Goal: Transaction & Acquisition: Purchase product/service

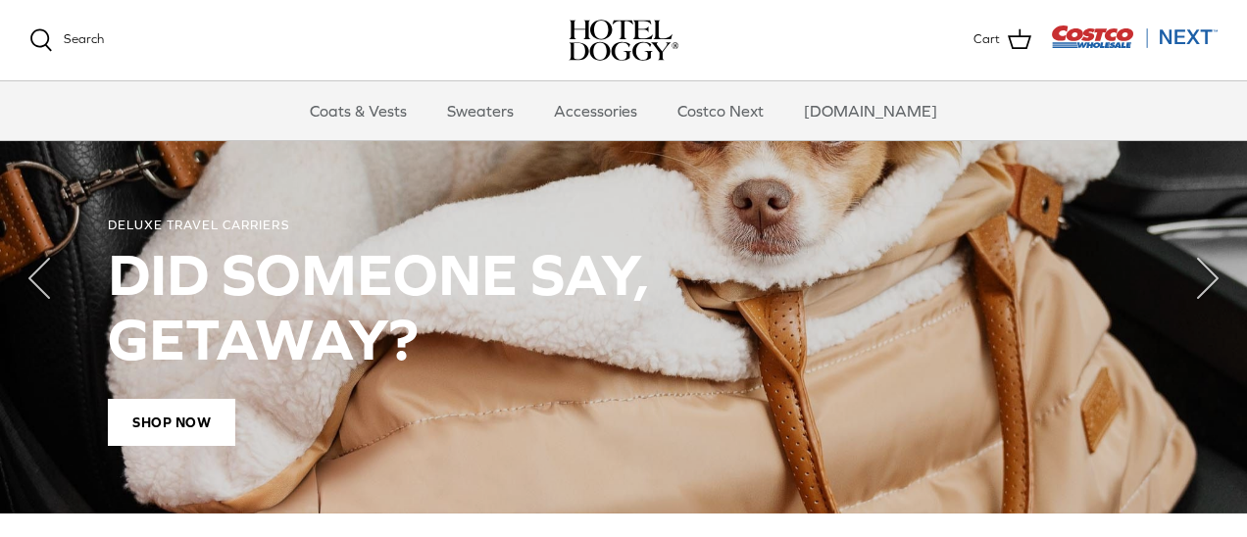
scroll to position [1433, 0]
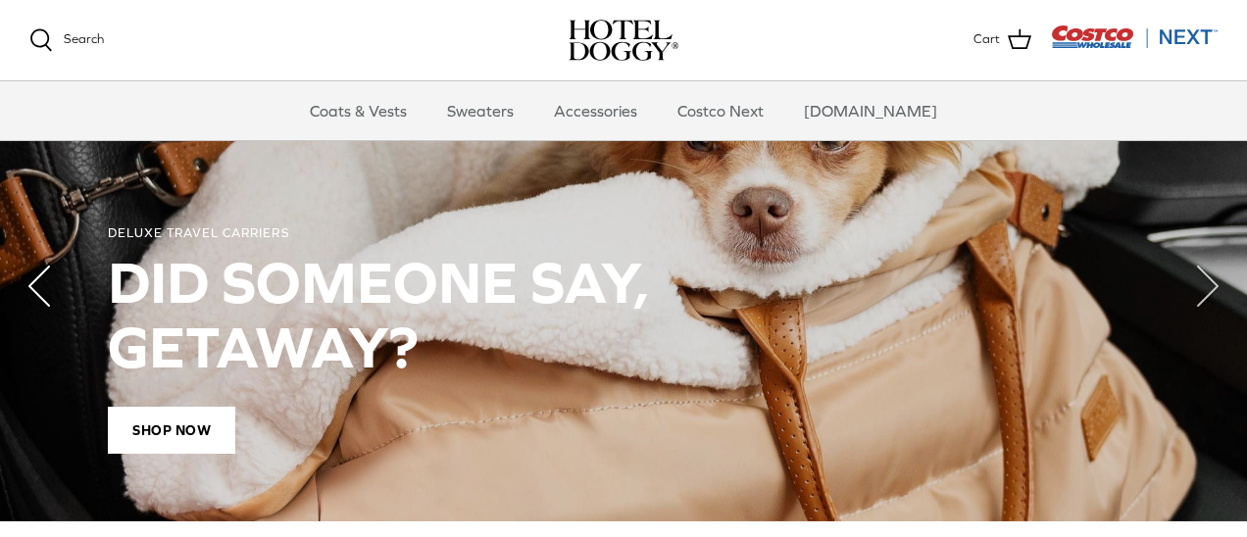
click at [31, 278] on icon "Left" at bounding box center [39, 286] width 78 height 78
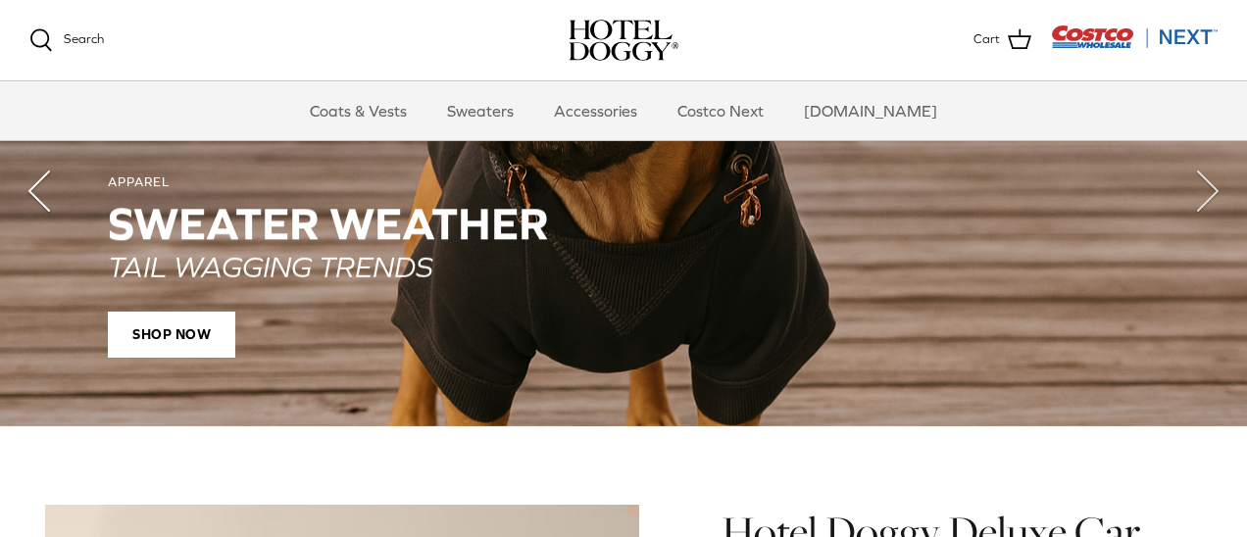
scroll to position [1545, 0]
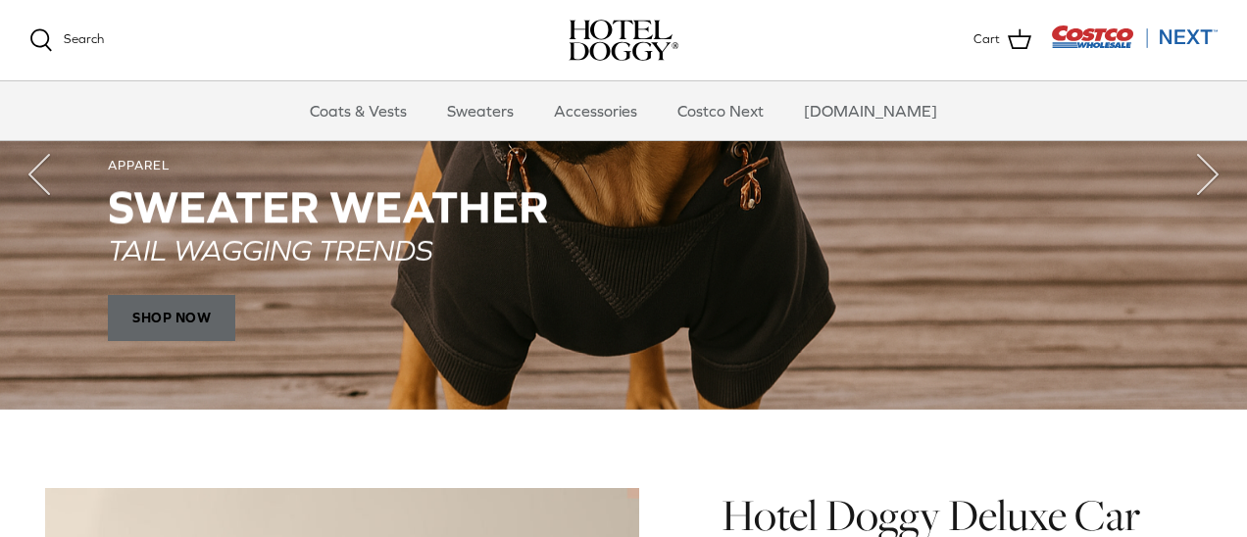
click at [188, 310] on span "SHOP NOW" at bounding box center [171, 318] width 127 height 47
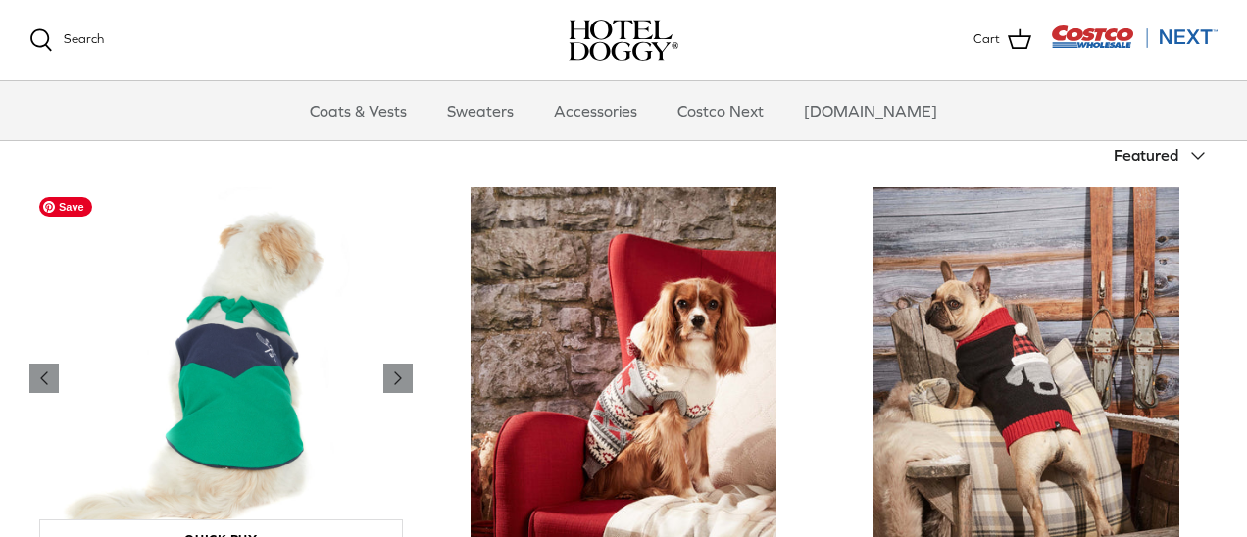
scroll to position [414, 0]
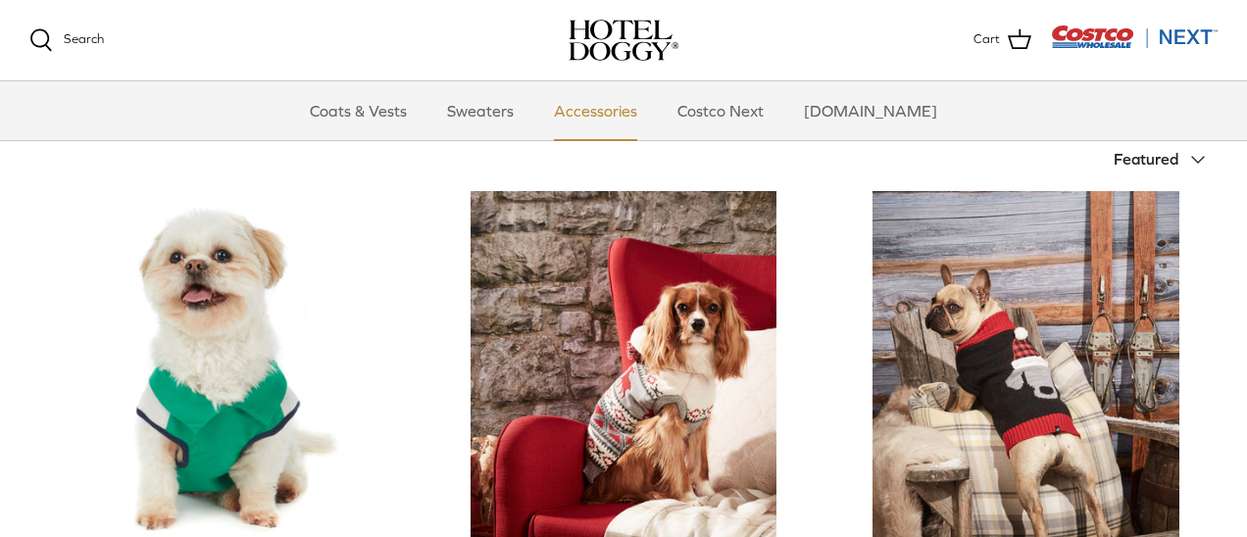
click at [601, 105] on link "Accessories" at bounding box center [595, 110] width 119 height 59
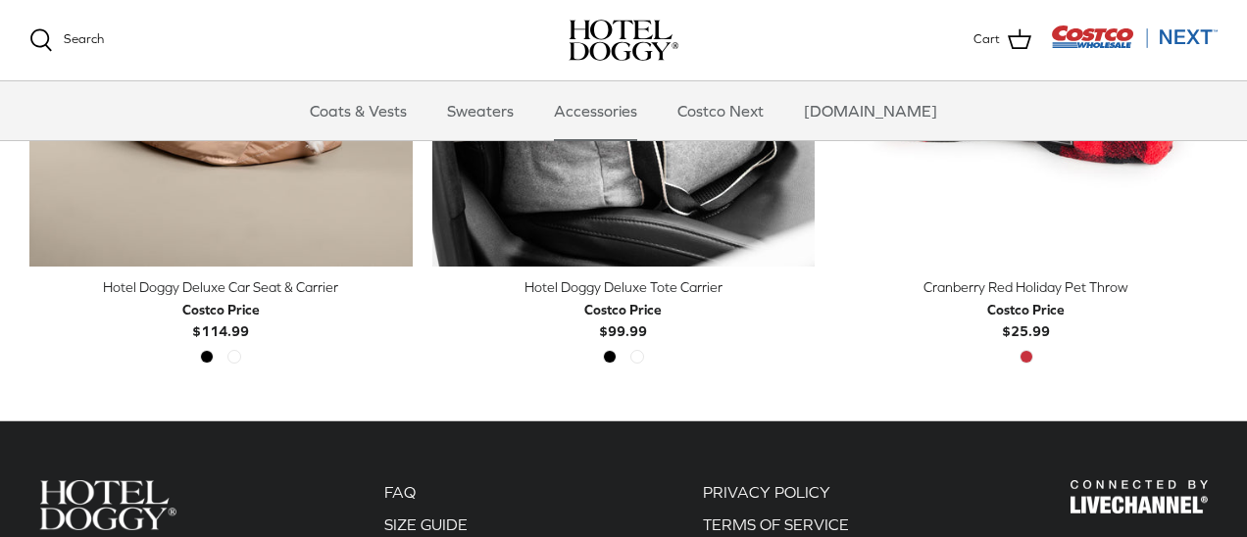
scroll to position [897, 0]
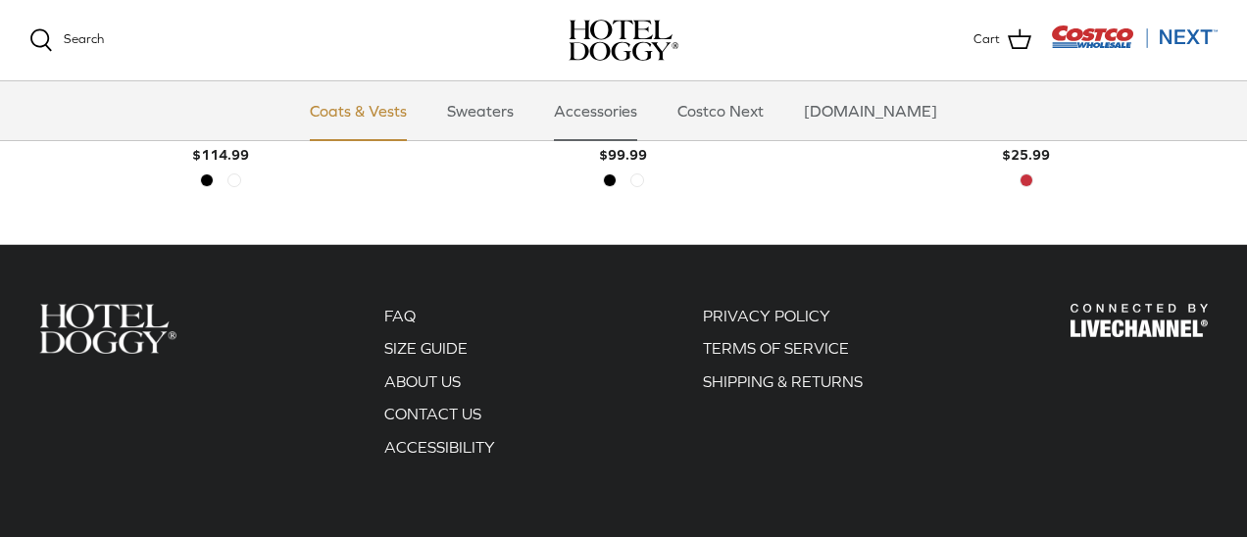
click at [386, 126] on link "Coats & Vests" at bounding box center [358, 110] width 132 height 59
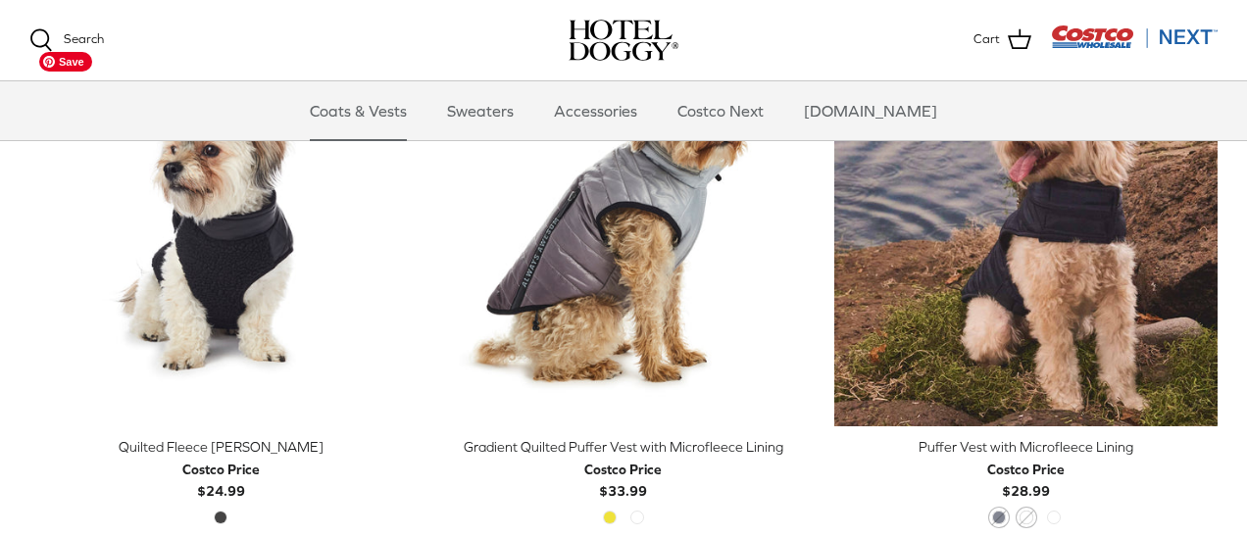
scroll to position [2655, 0]
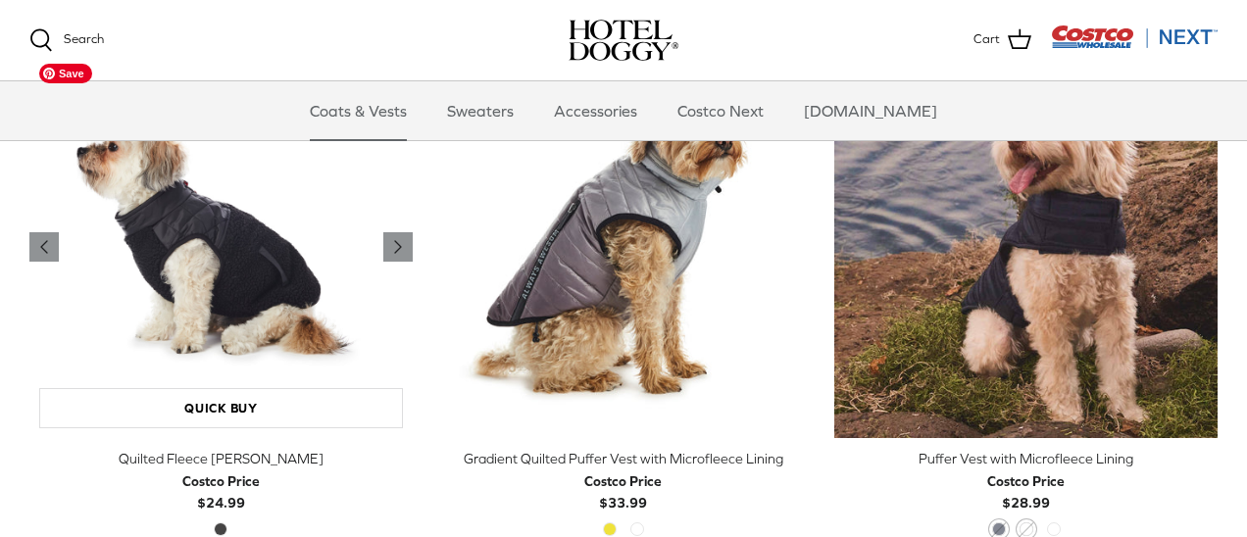
click at [259, 226] on img "Quilted Fleece Melton Vest" at bounding box center [220, 247] width 383 height 383
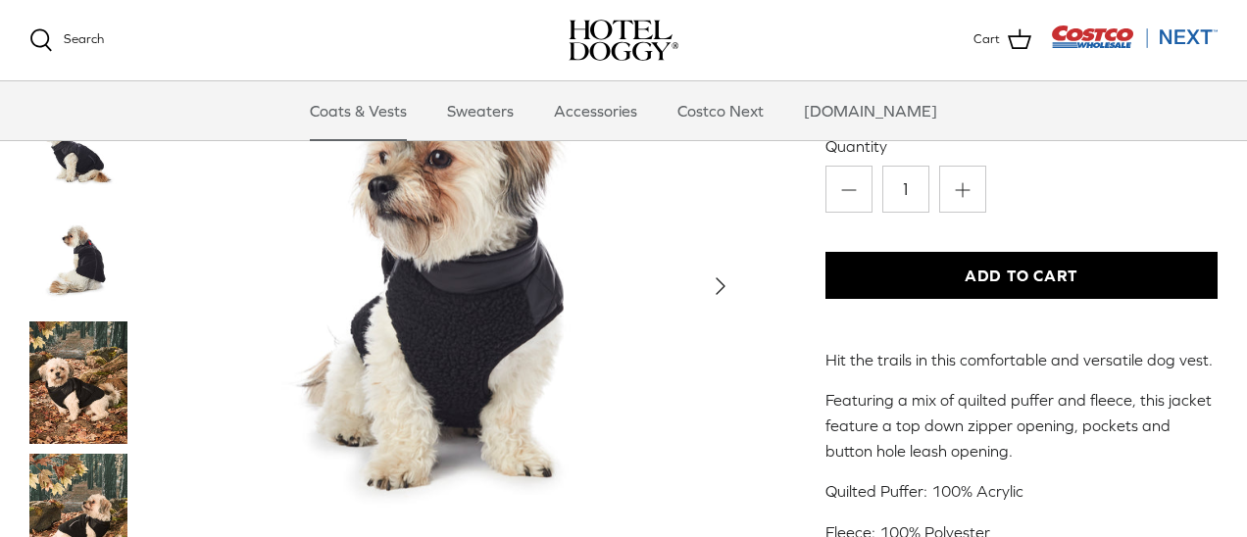
scroll to position [433, 0]
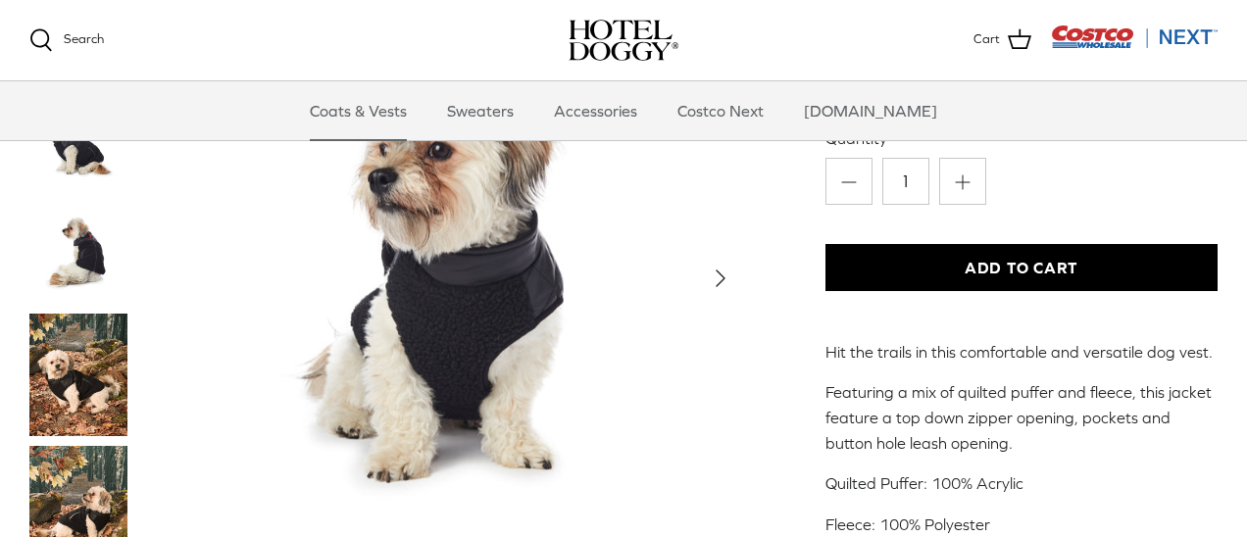
click at [70, 384] on img "Thumbnail Link" at bounding box center [78, 375] width 98 height 123
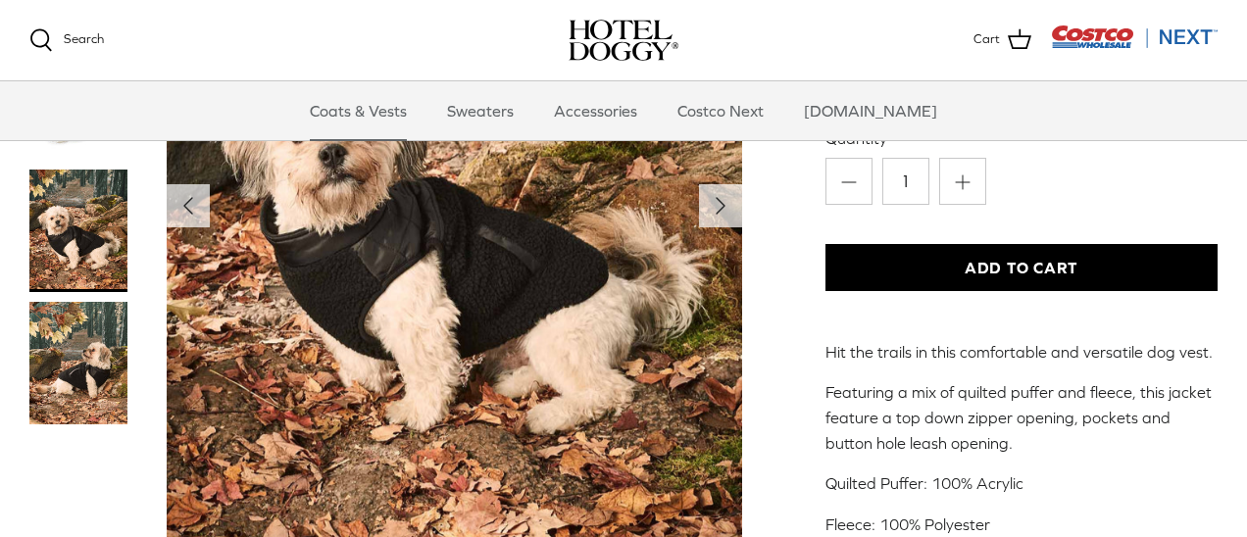
click at [98, 366] on img "Thumbnail Link" at bounding box center [78, 363] width 98 height 123
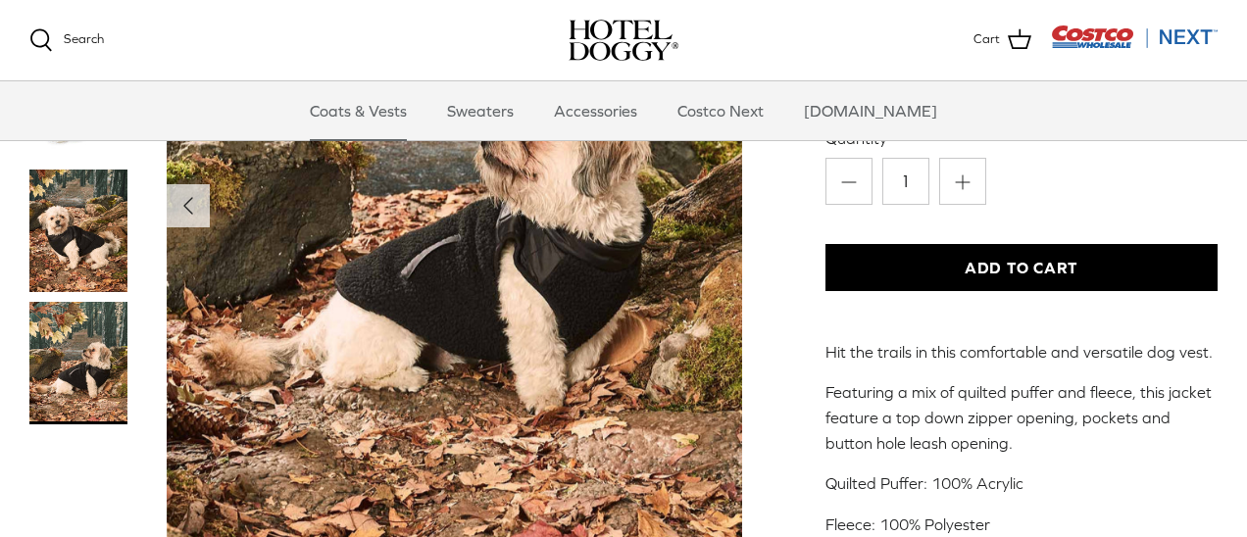
click at [510, 280] on img "Show Gallery" at bounding box center [455, 206] width 576 height 721
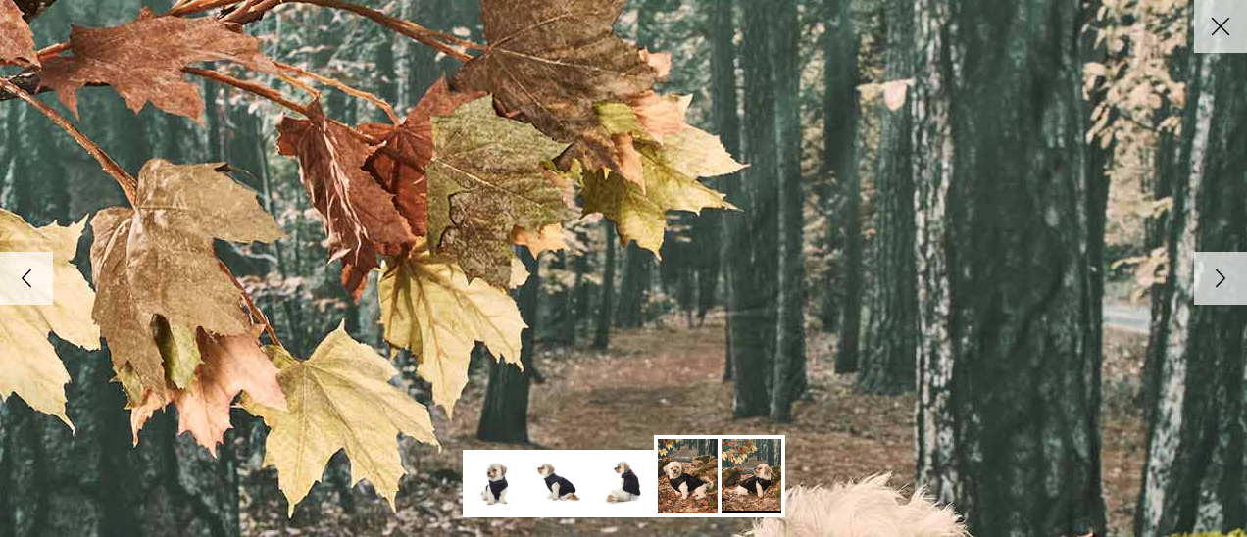
click at [1205, 21] on icon "Close" at bounding box center [1220, 26] width 33 height 33
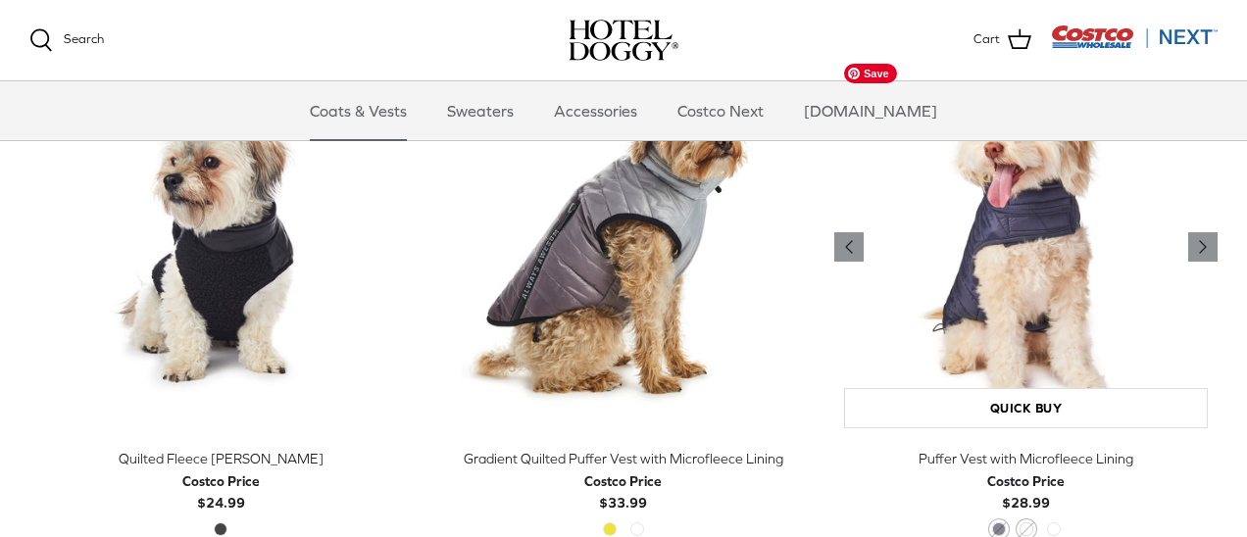
click at [1024, 292] on img "Puffer Vest with Microfleece Lining" at bounding box center [1025, 247] width 383 height 383
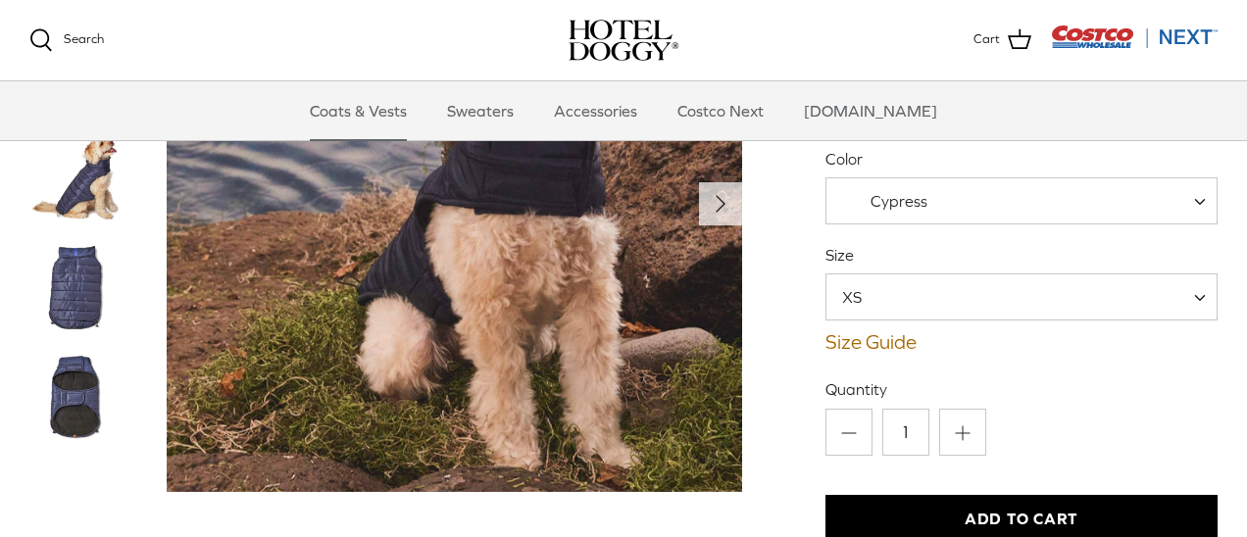
scroll to position [193, 0]
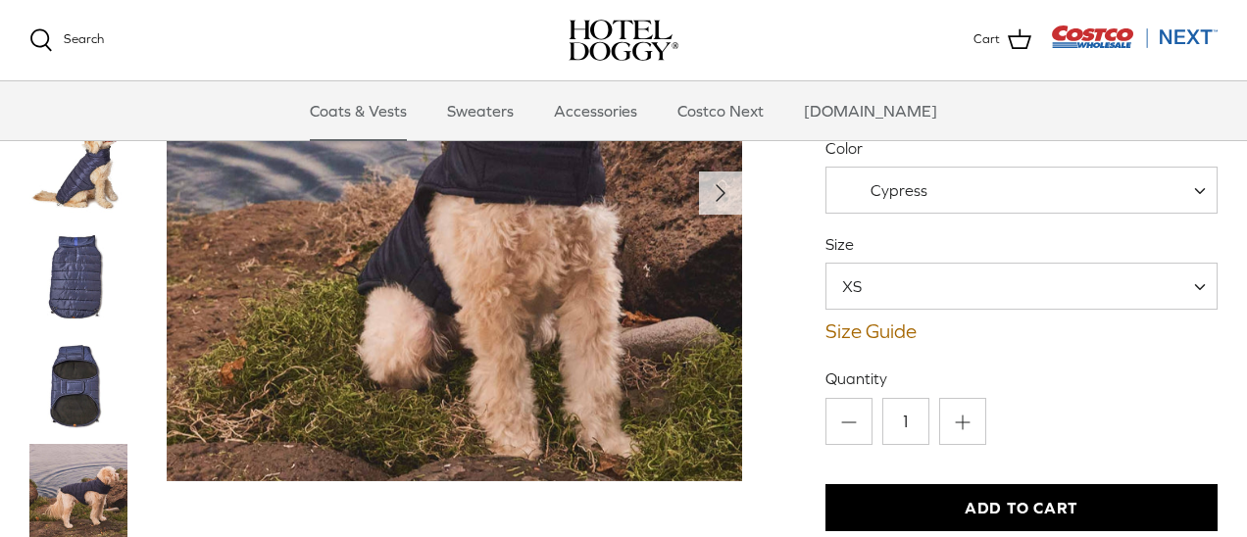
click at [87, 305] on img "Thumbnail Link" at bounding box center [78, 277] width 98 height 98
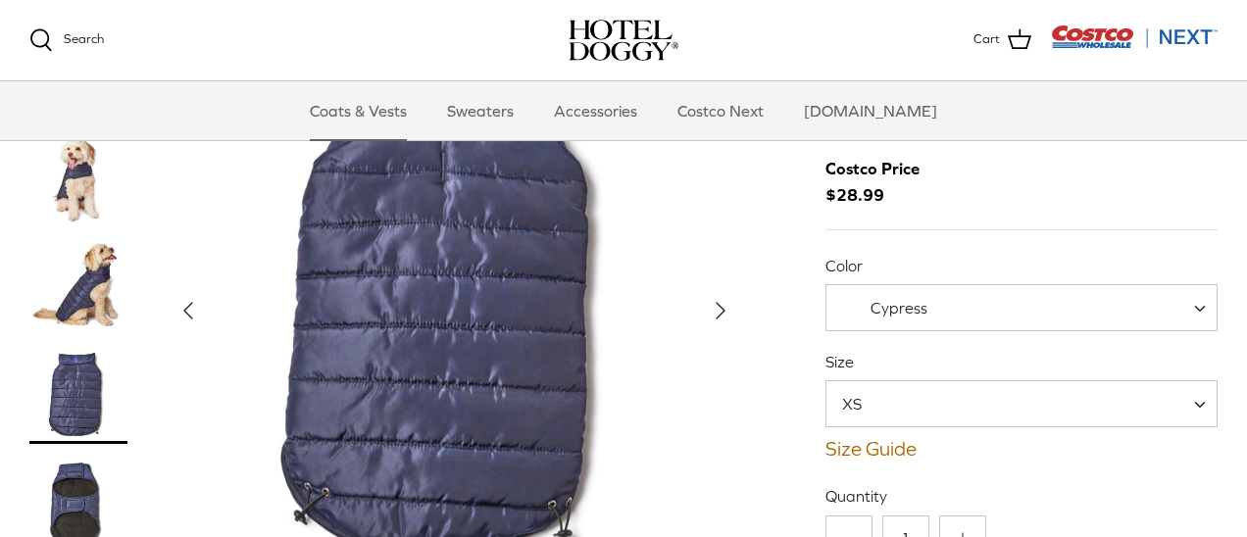
scroll to position [53, 0]
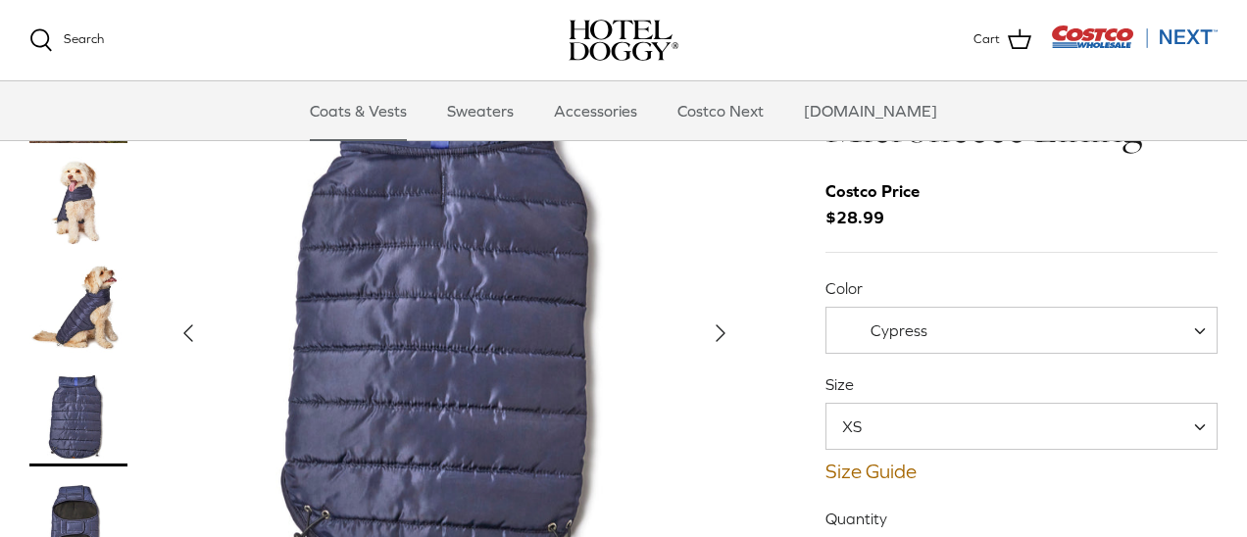
click at [1003, 439] on span "XS" at bounding box center [1022, 426] width 392 height 47
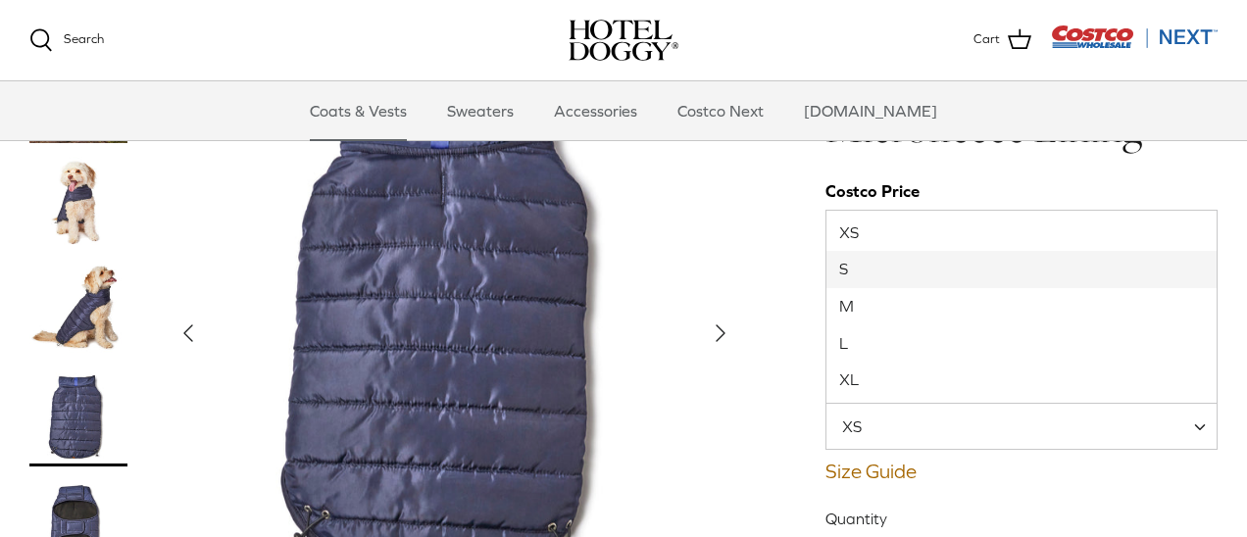
select select "S"
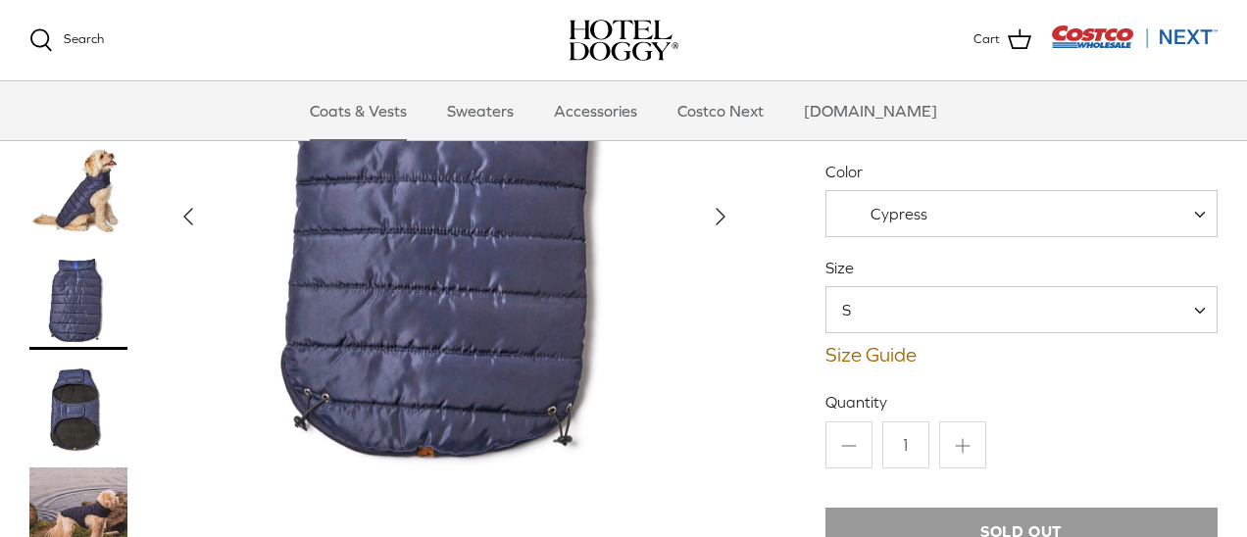
scroll to position [146, 0]
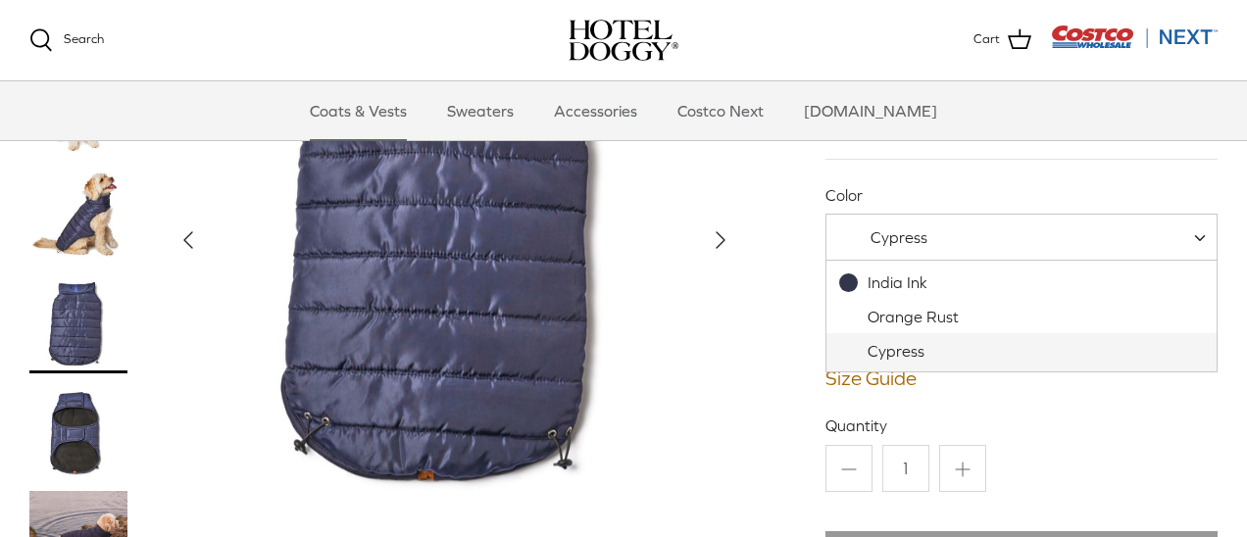
click at [883, 248] on span "Cypress" at bounding box center [1022, 237] width 392 height 47
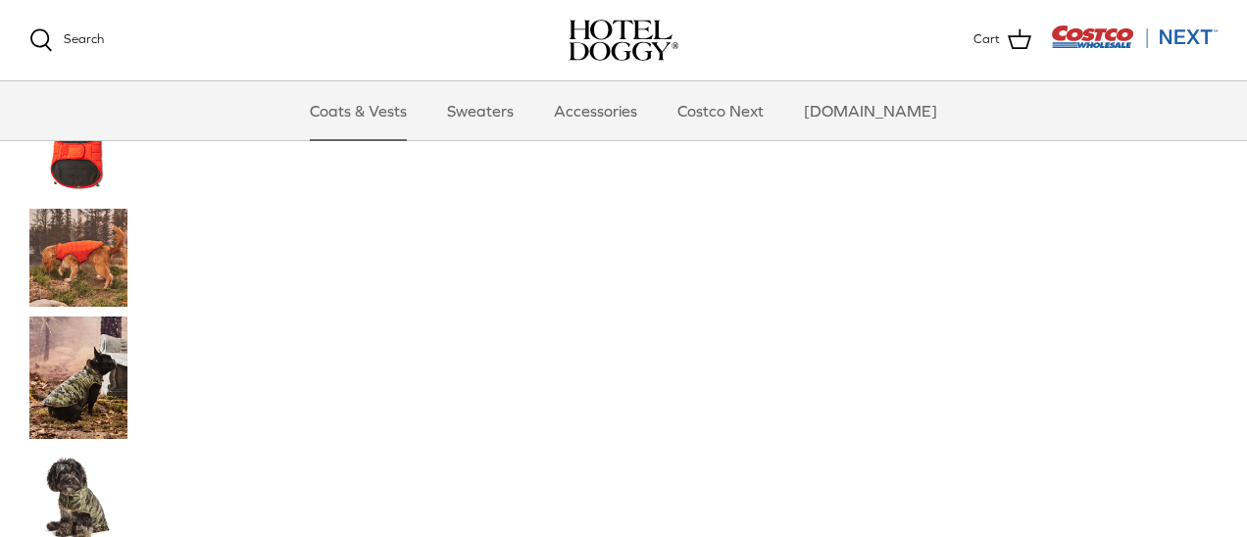
scroll to position [1098, 0]
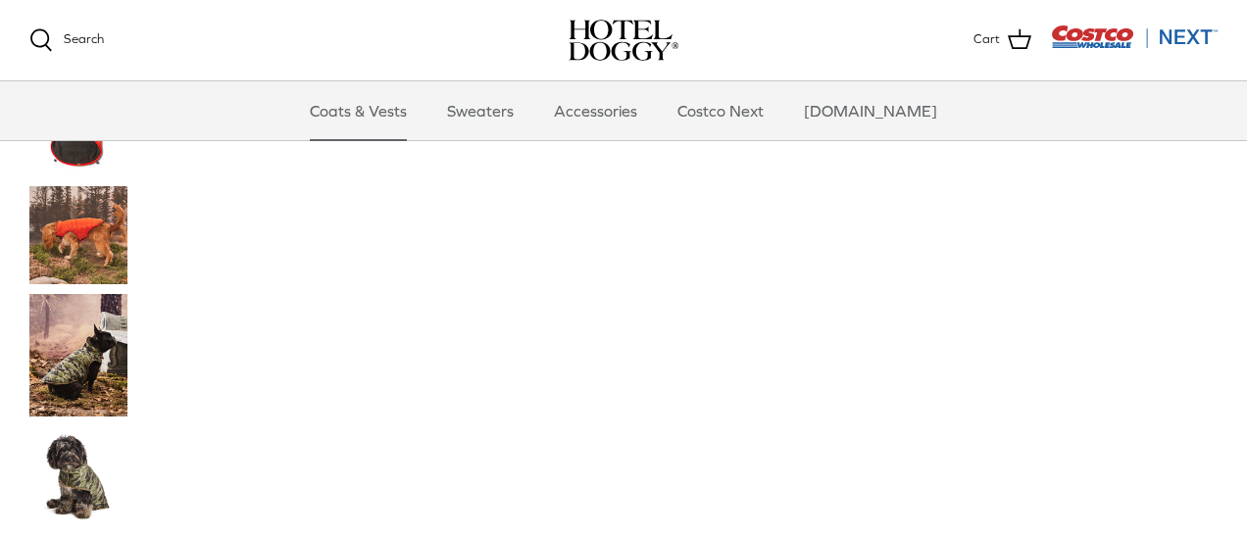
click at [73, 372] on img "Thumbnail Link" at bounding box center [78, 355] width 98 height 123
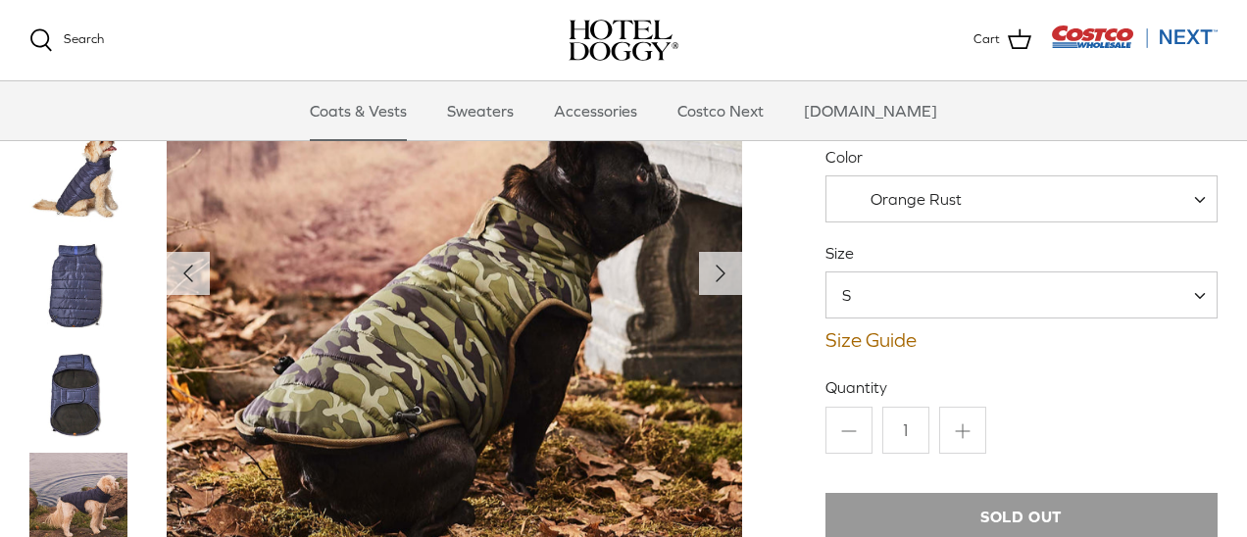
scroll to position [126, 0]
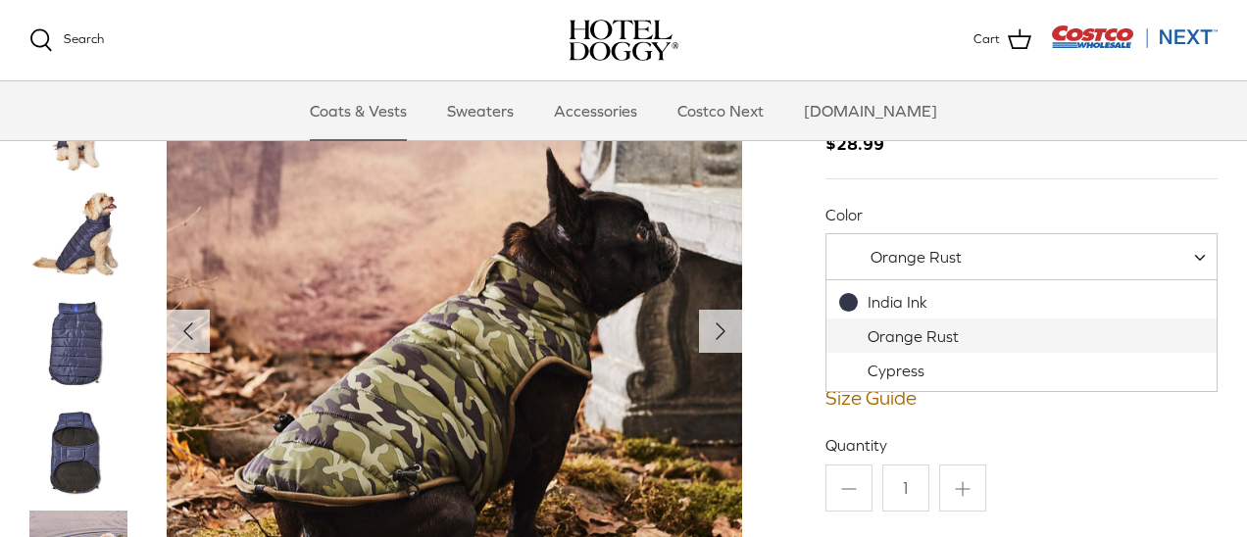
click at [896, 258] on span "Orange Rust" at bounding box center [916, 257] width 91 height 18
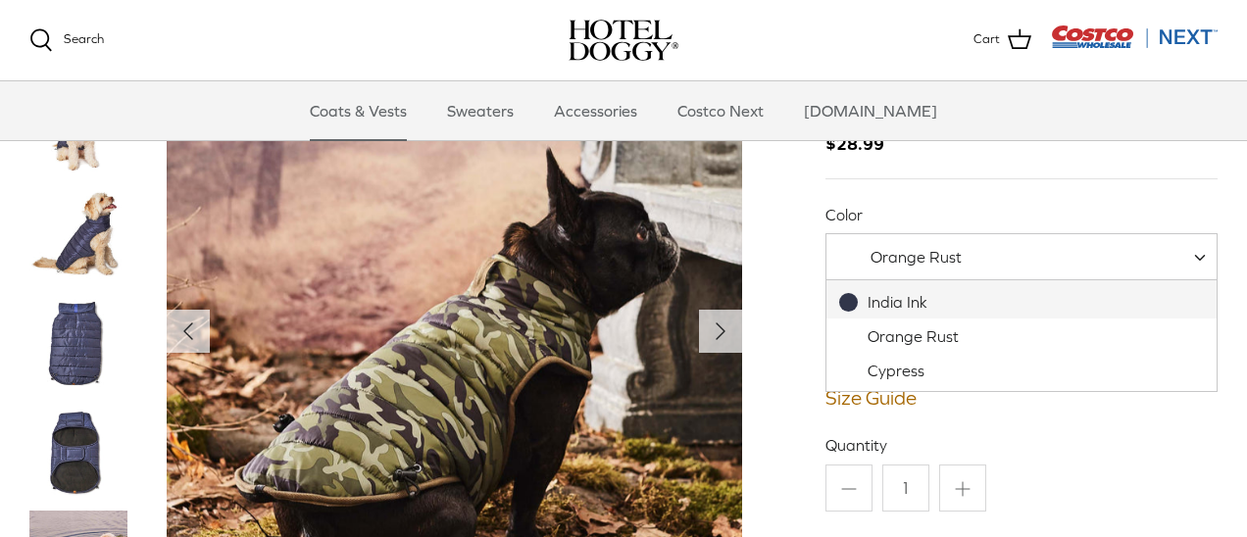
select select "India Ink"
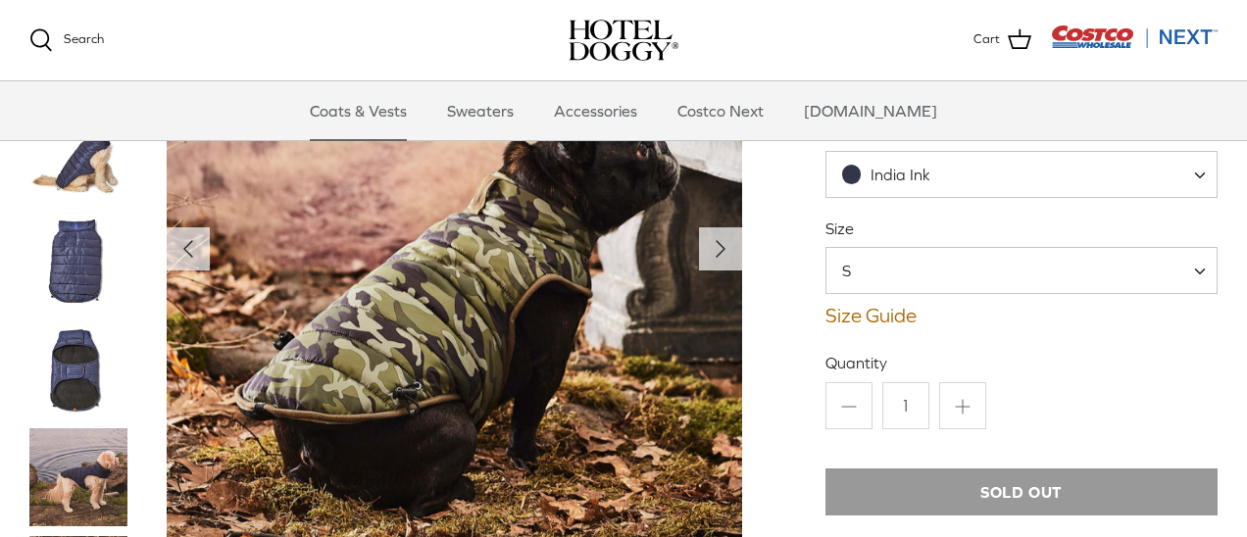
scroll to position [194, 0]
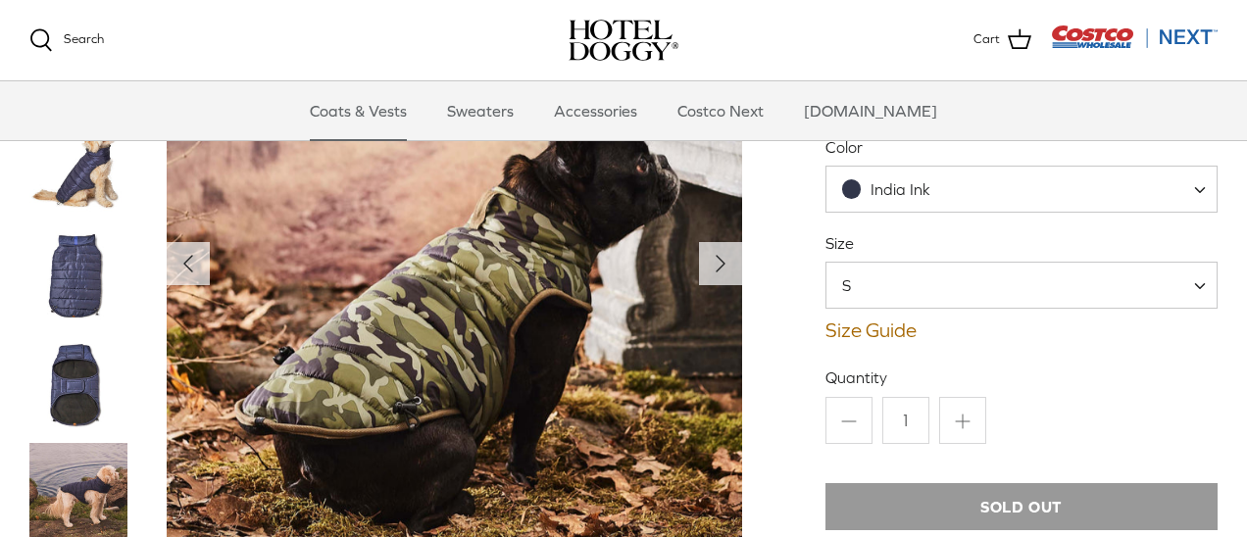
click at [959, 295] on span "S" at bounding box center [1022, 285] width 392 height 47
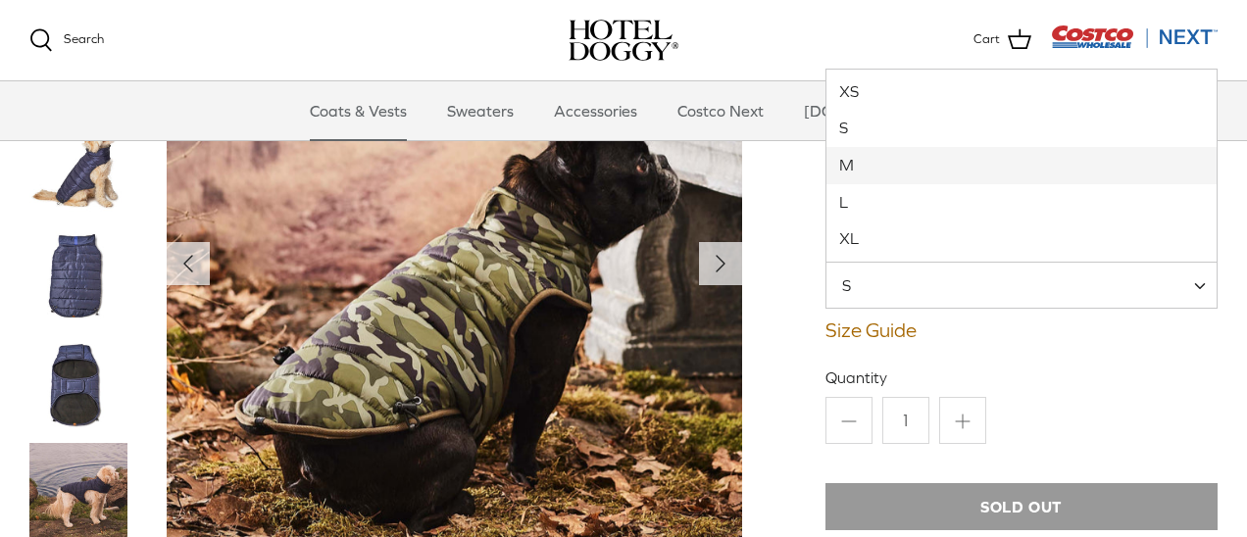
select select "M"
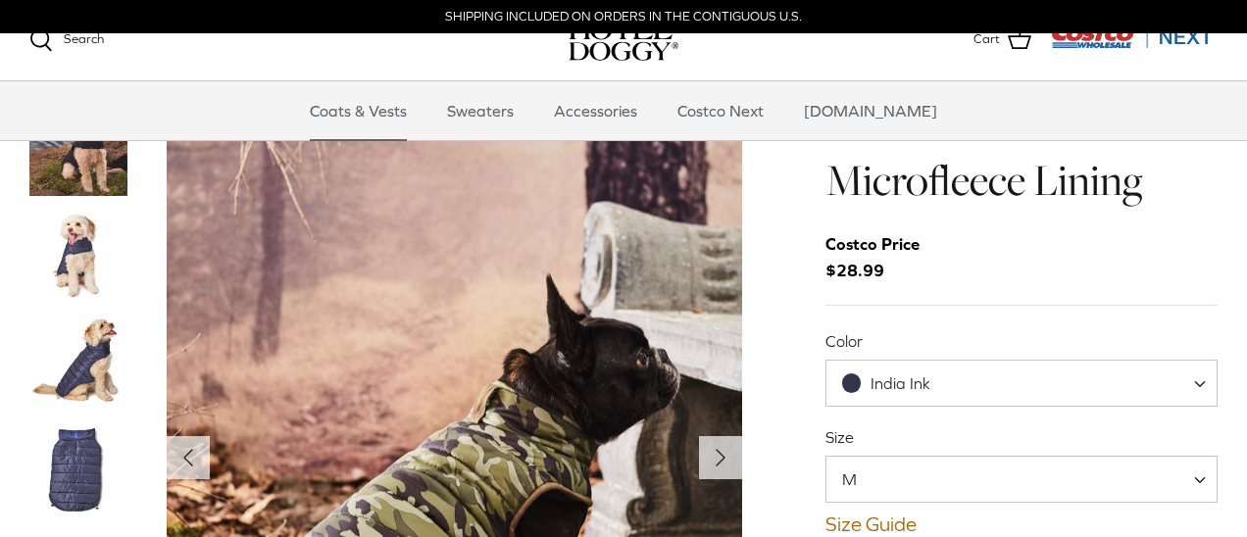
scroll to position [156, 0]
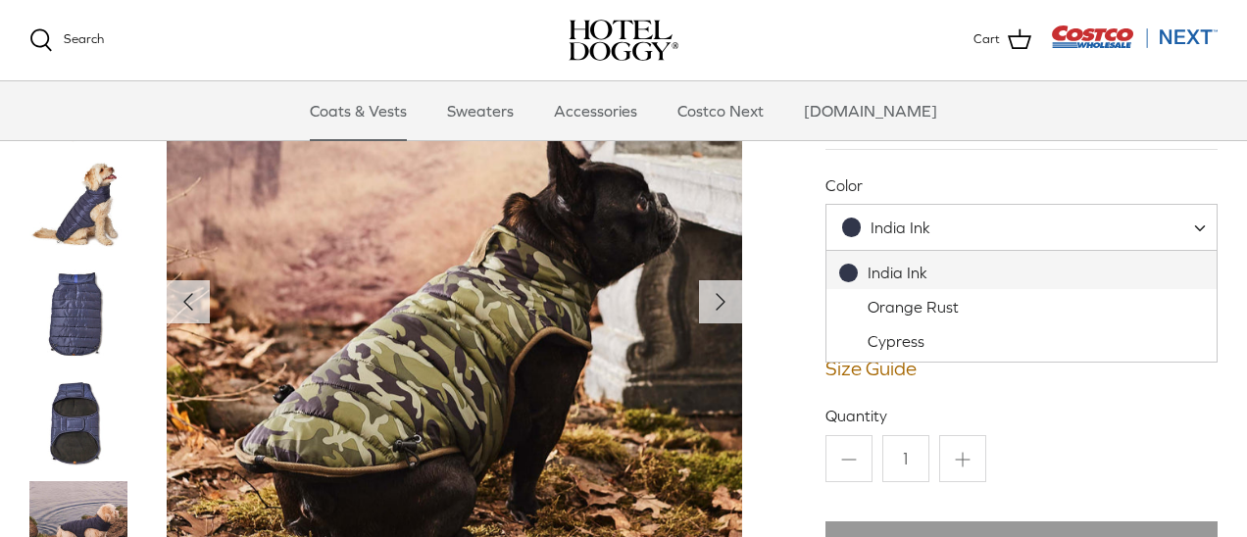
click at [893, 229] on span "India Ink" at bounding box center [901, 228] width 60 height 18
select select "Orange Rust"
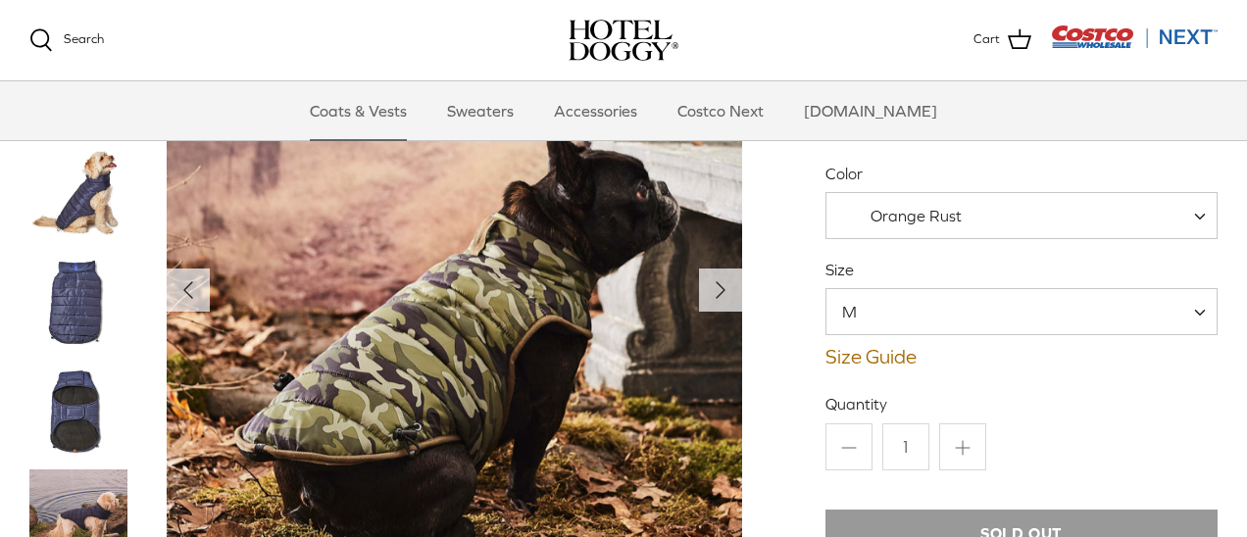
scroll to position [152, 0]
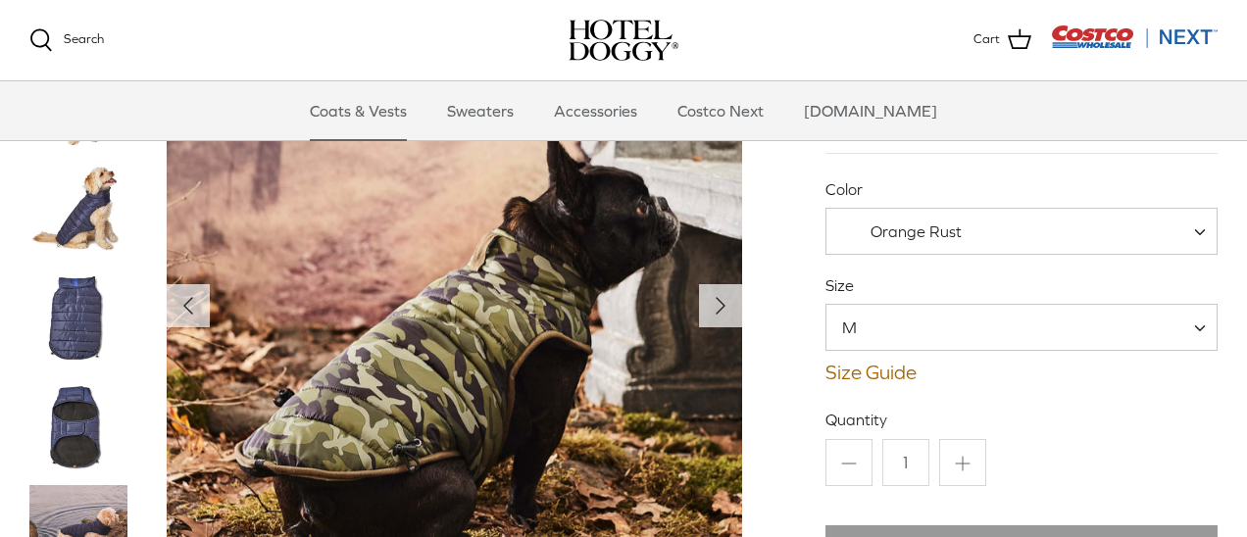
click at [894, 338] on span "M" at bounding box center [861, 328] width 70 height 22
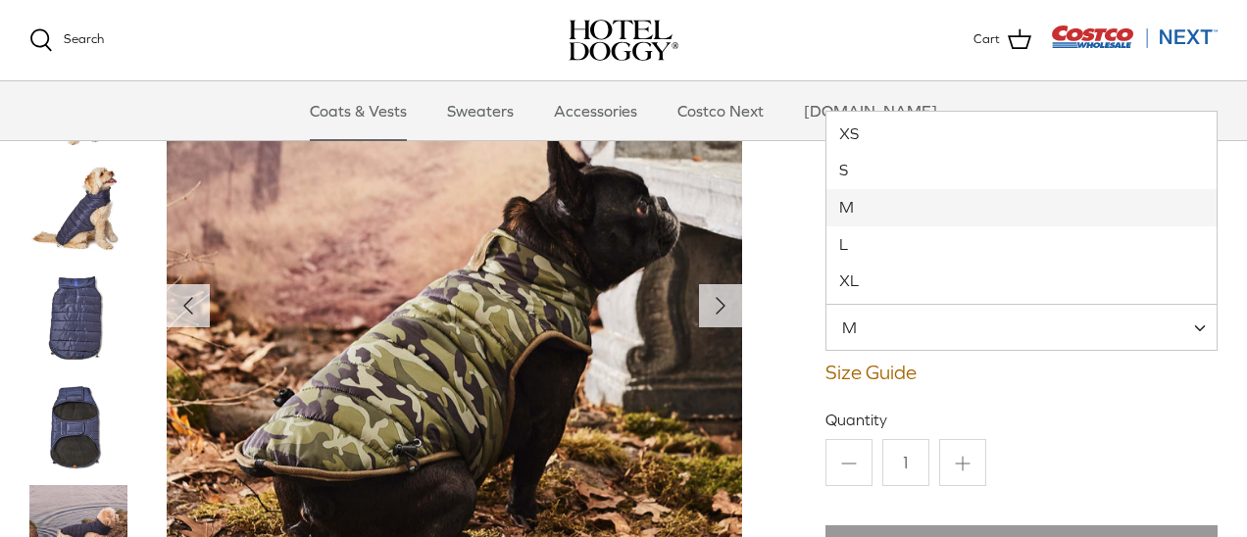
click at [875, 334] on span "M" at bounding box center [861, 328] width 70 height 22
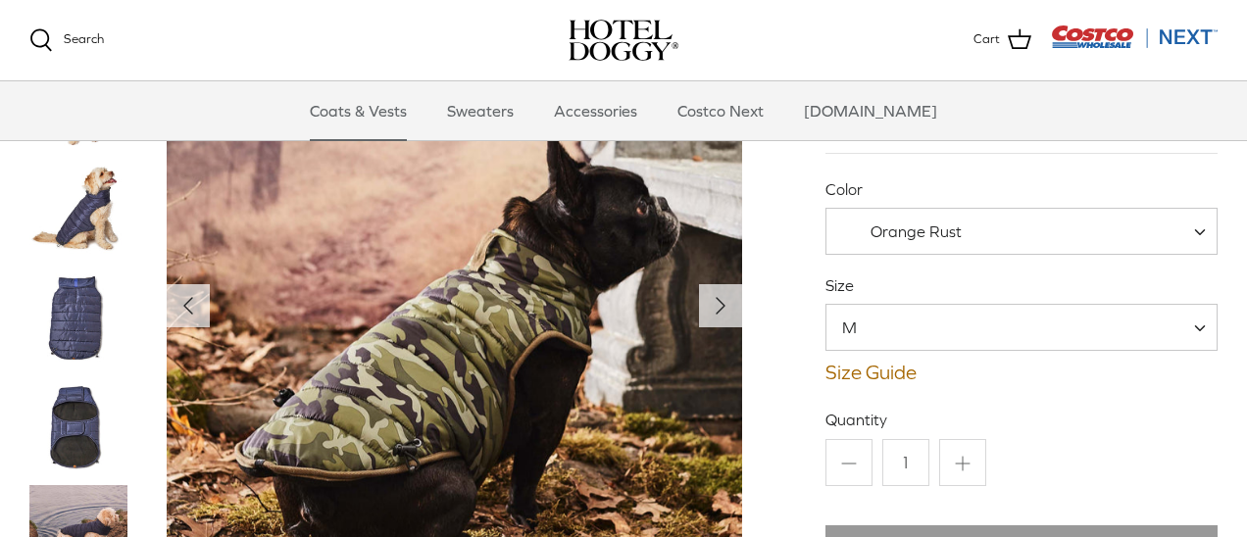
click at [875, 334] on span "M" at bounding box center [861, 328] width 70 height 22
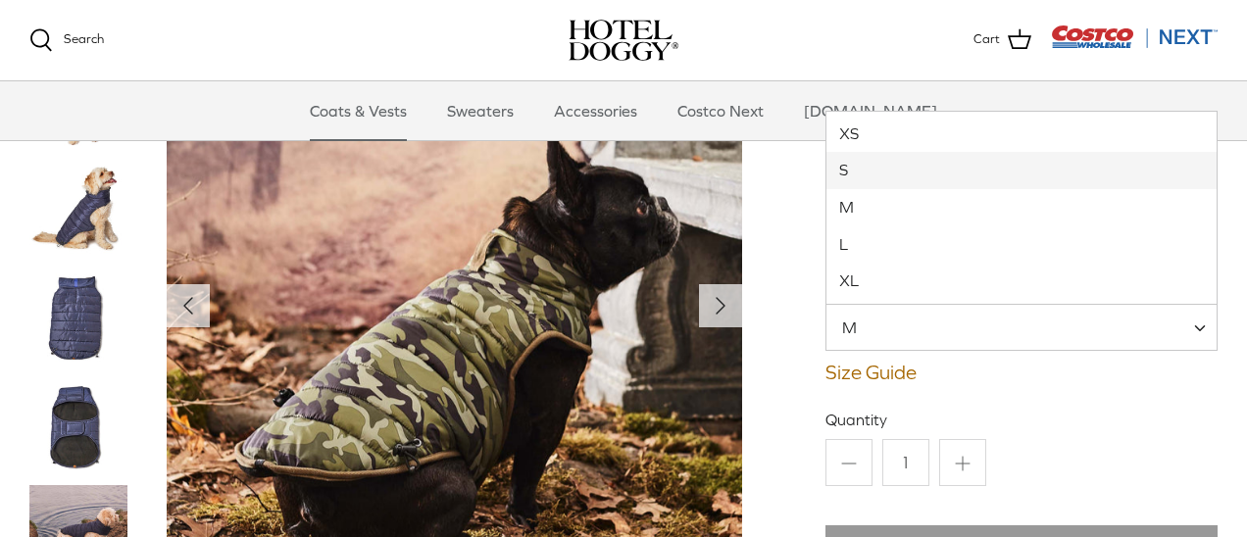
select select "S"
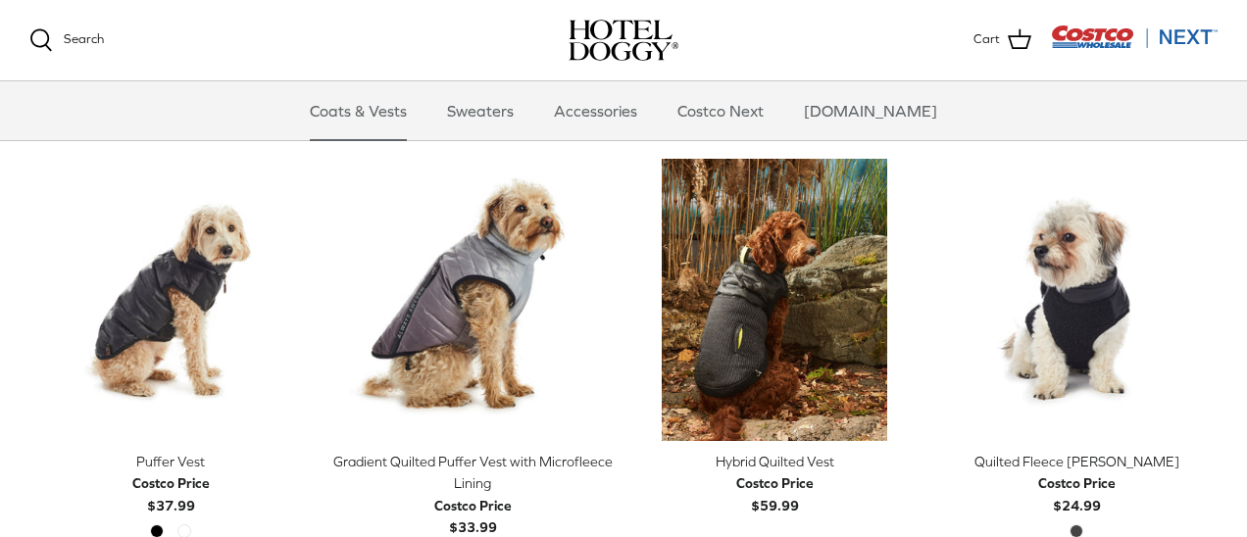
scroll to position [2098, 0]
